Goal: Task Accomplishment & Management: Manage account settings

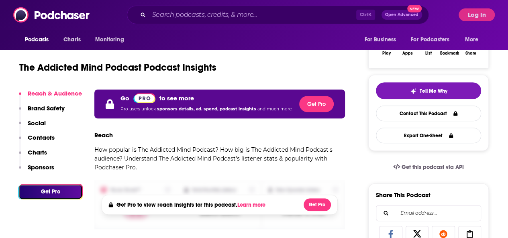
scroll to position [161, 0]
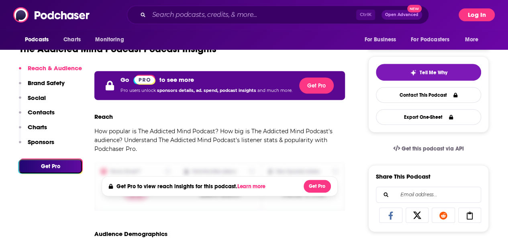
click at [476, 14] on button "Log In" at bounding box center [477, 14] width 36 height 13
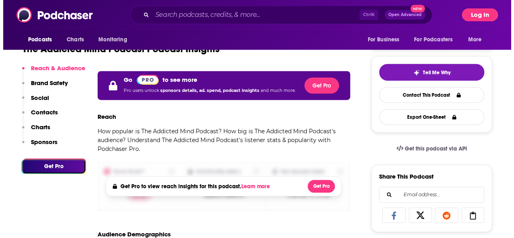
scroll to position [0, 0]
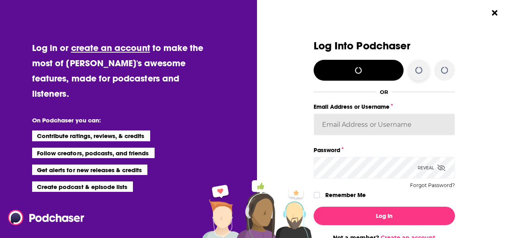
type input "[EMAIL_ADDRESS][DOMAIN_NAME]"
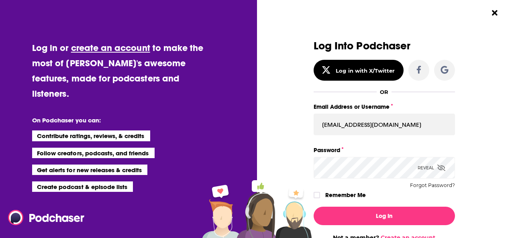
click at [317, 196] on div "Dialog" at bounding box center [320, 195] width 12 height 6
drag, startPoint x: 316, startPoint y: 196, endPoint x: 329, endPoint y: 197, distance: 13.3
click at [316, 196] on label "Dialog" at bounding box center [317, 195] width 6 height 6
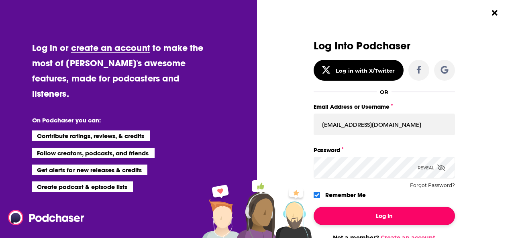
click at [355, 218] on button "Log In" at bounding box center [384, 216] width 141 height 18
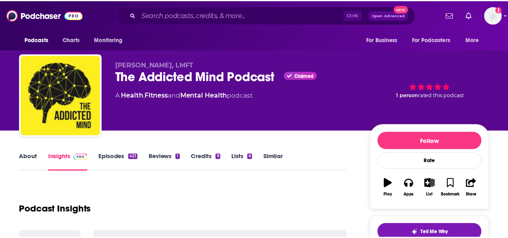
scroll to position [161, 0]
